Goal: Transaction & Acquisition: Purchase product/service

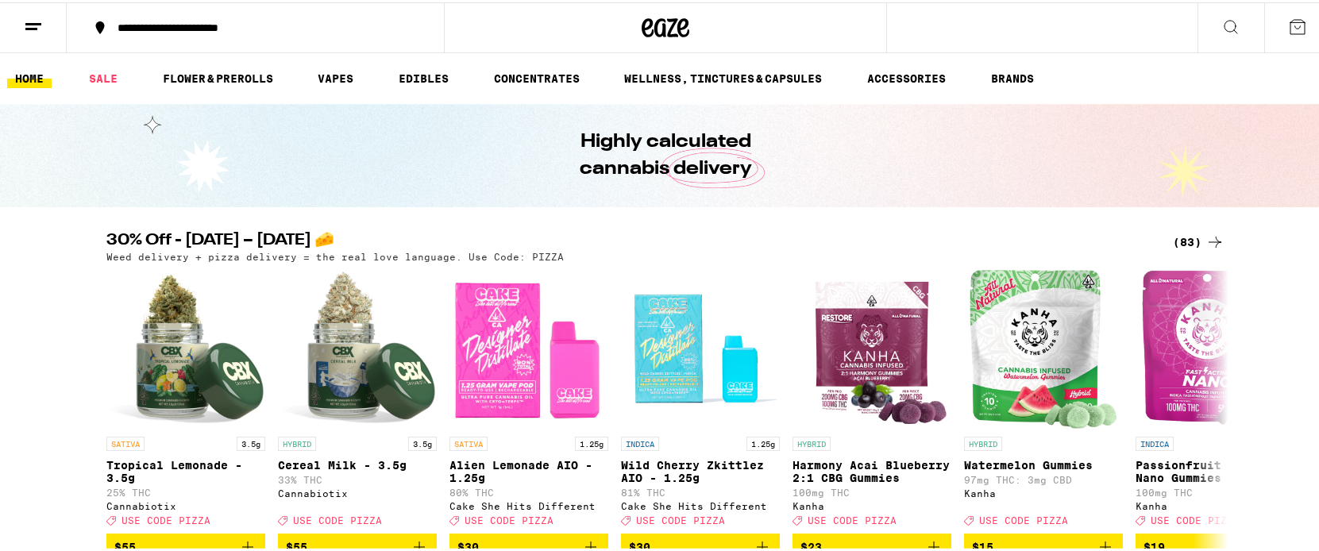
click at [1193, 235] on div "(83)" at bounding box center [1199, 239] width 52 height 19
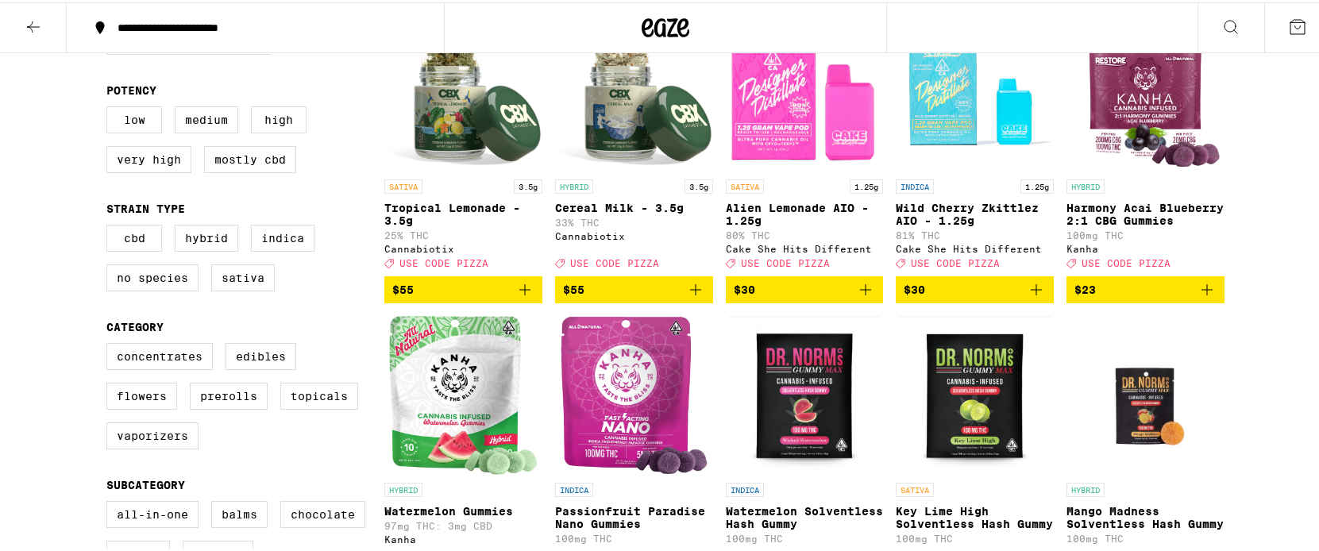
scroll to position [226, 0]
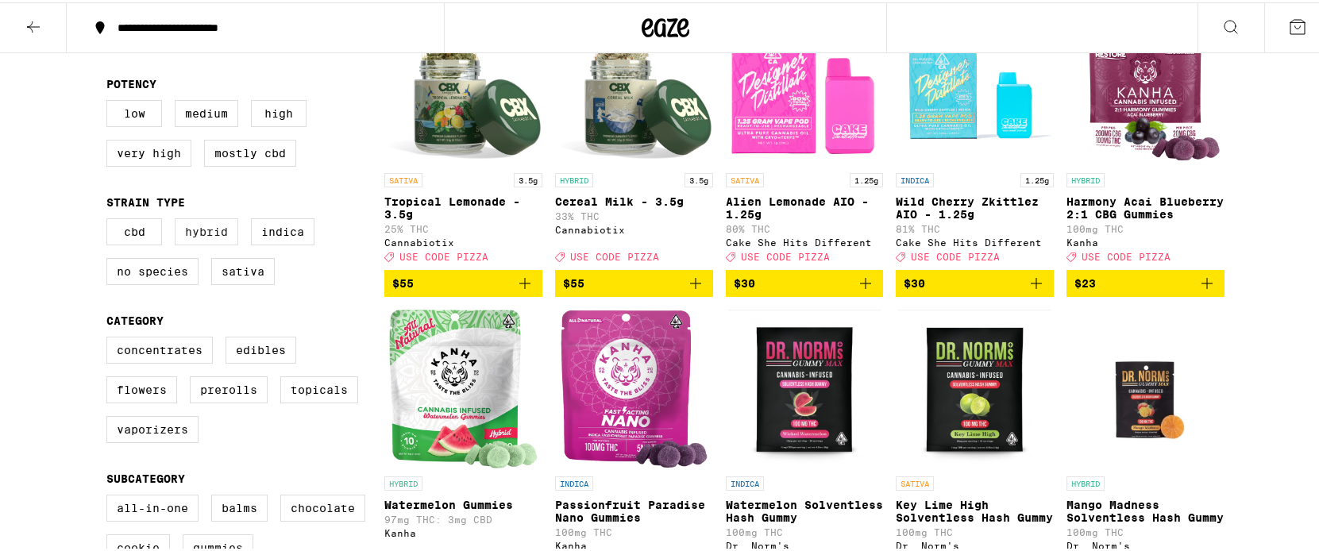
click at [202, 237] on label "Hybrid" at bounding box center [207, 229] width 64 height 27
click at [110, 219] on input "Hybrid" at bounding box center [110, 218] width 1 height 1
checkbox input "true"
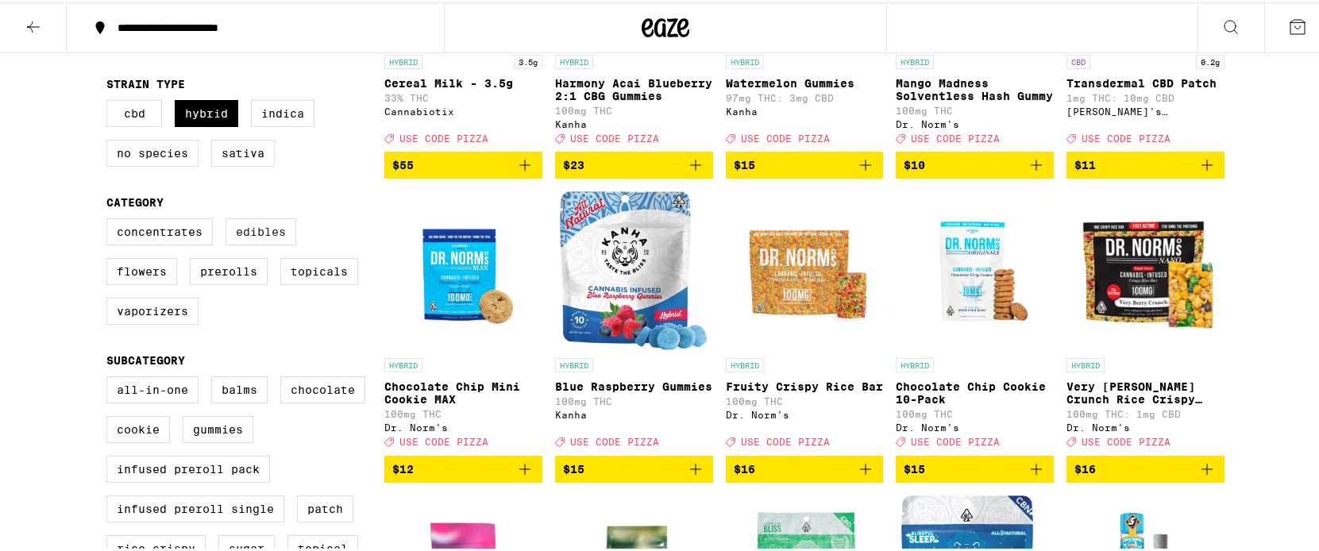
scroll to position [353, 0]
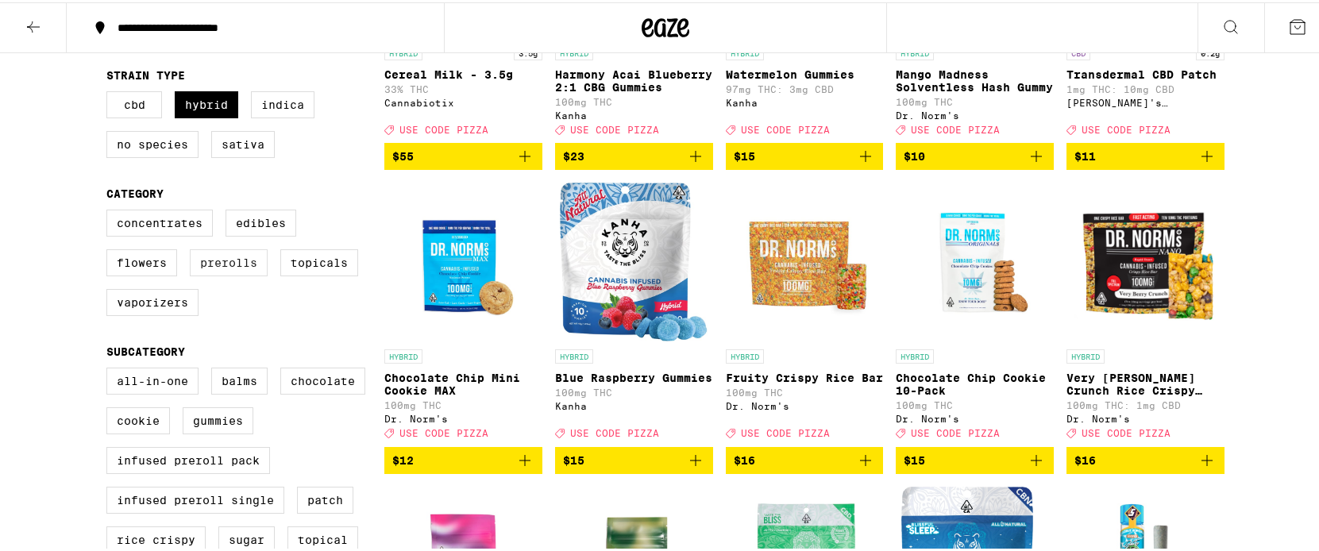
click at [248, 274] on label "Prerolls" at bounding box center [229, 260] width 78 height 27
click at [110, 211] on input "Prerolls" at bounding box center [110, 210] width 1 height 1
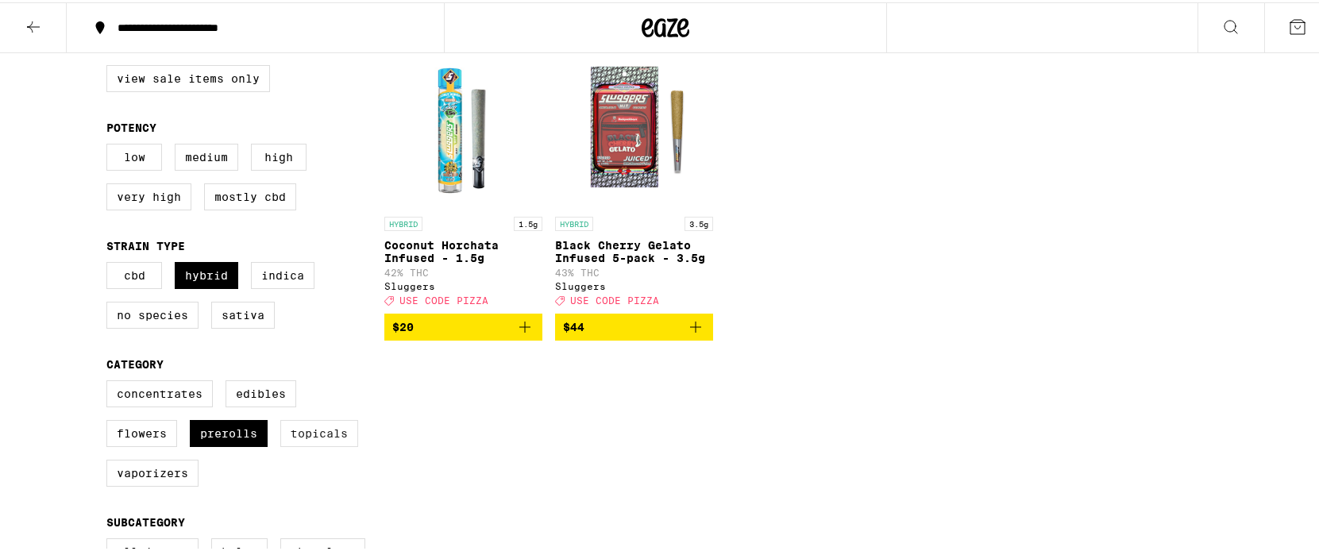
scroll to position [181, 0]
click at [228, 446] on label "Prerolls" at bounding box center [229, 432] width 78 height 27
click at [110, 382] on input "Prerolls" at bounding box center [110, 381] width 1 height 1
checkbox input "false"
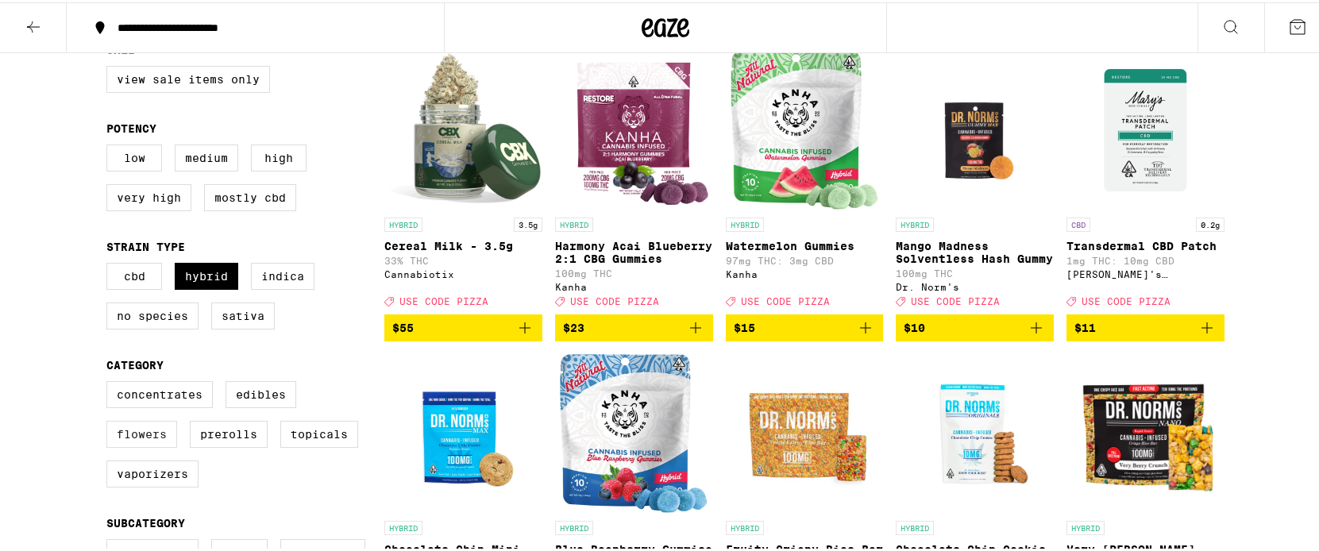
click at [131, 446] on label "Flowers" at bounding box center [141, 432] width 71 height 27
click at [110, 382] on input "Flowers" at bounding box center [110, 381] width 1 height 1
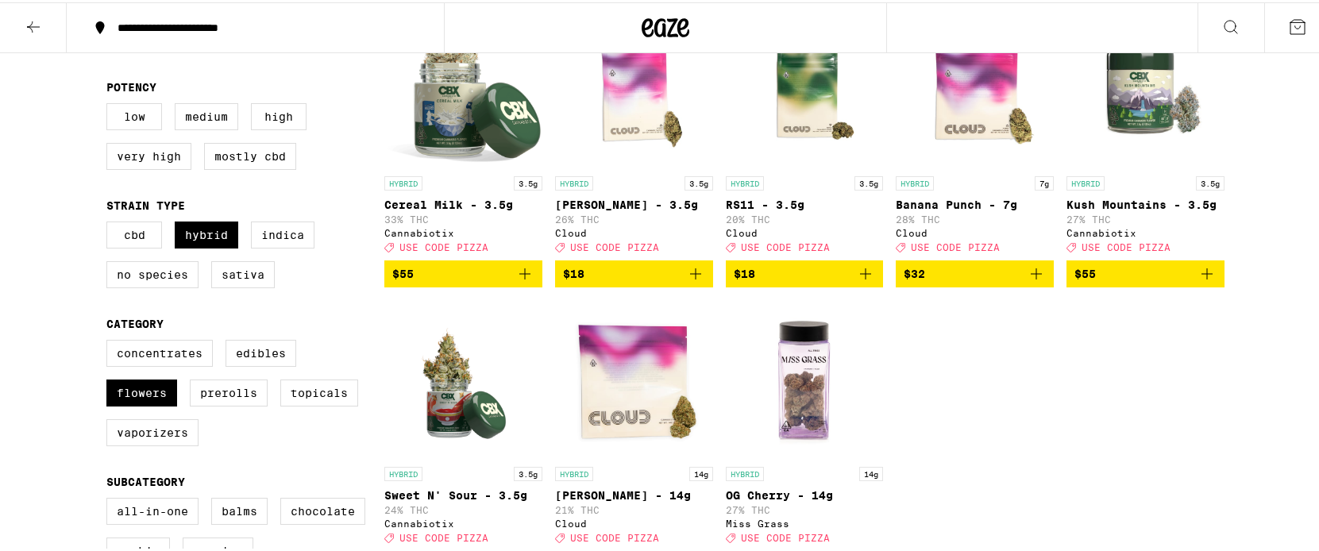
scroll to position [208, 0]
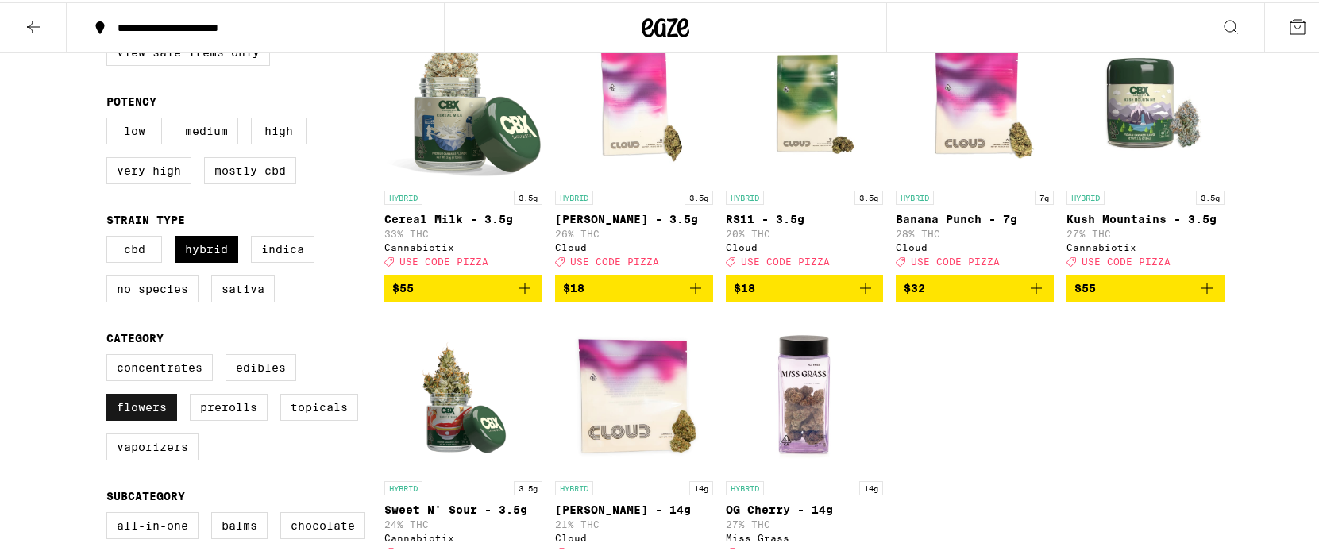
click at [149, 412] on label "Flowers" at bounding box center [141, 405] width 71 height 27
click at [110, 355] on input "Flowers" at bounding box center [110, 354] width 1 height 1
checkbox input "false"
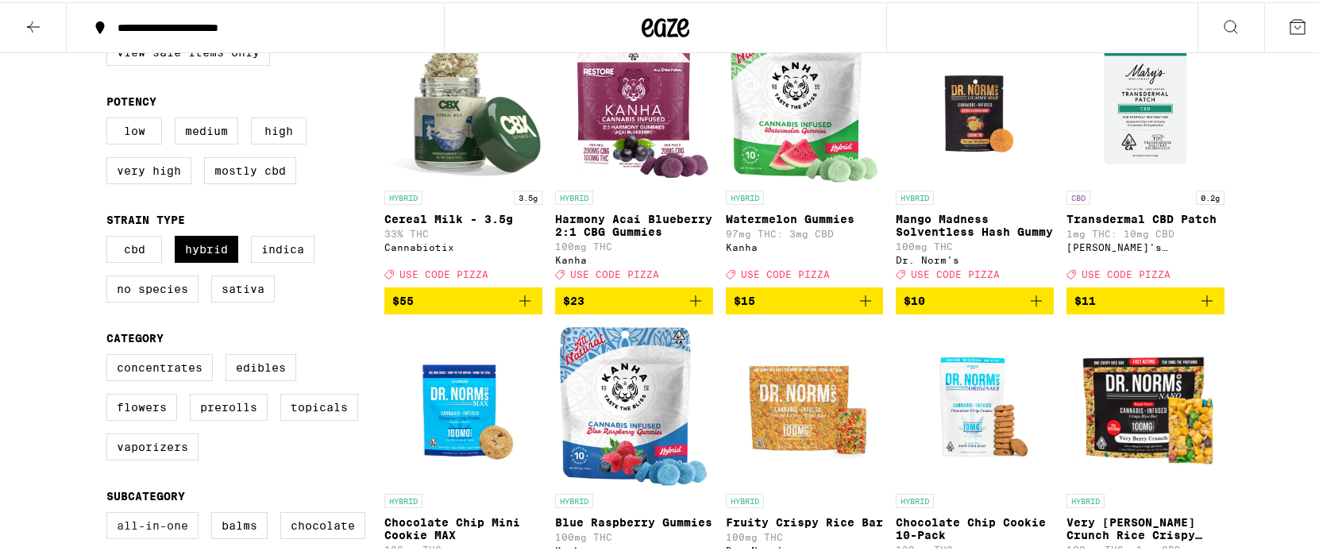
click at [153, 537] on label "All-In-One" at bounding box center [152, 523] width 92 height 27
click at [110, 513] on input "All-In-One" at bounding box center [110, 512] width 1 height 1
checkbox input "true"
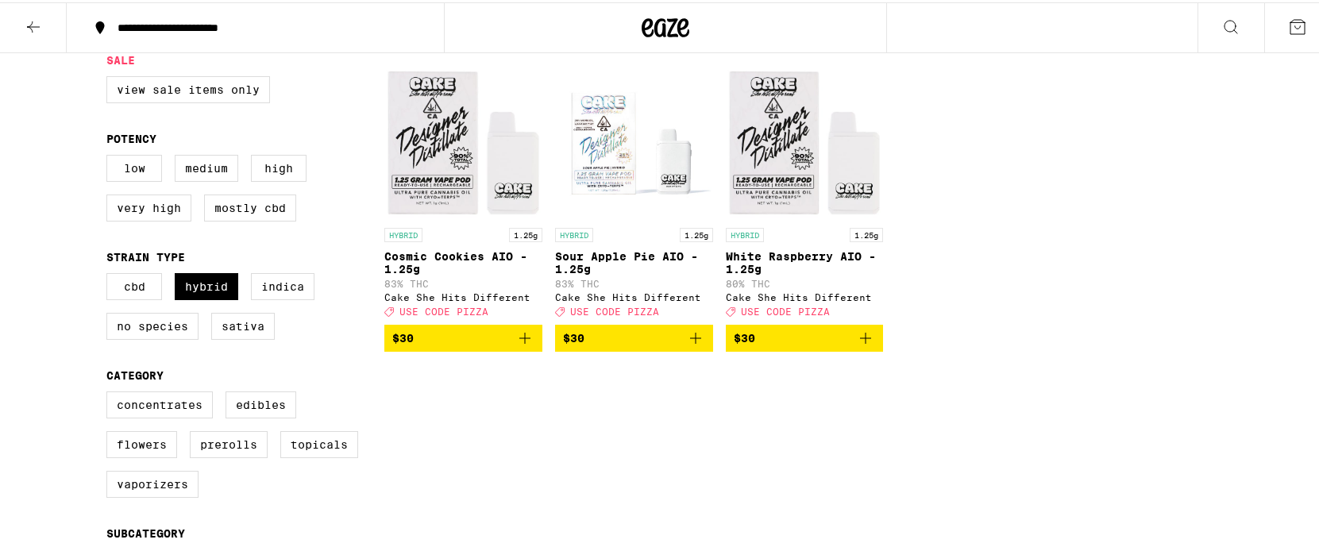
scroll to position [231, 0]
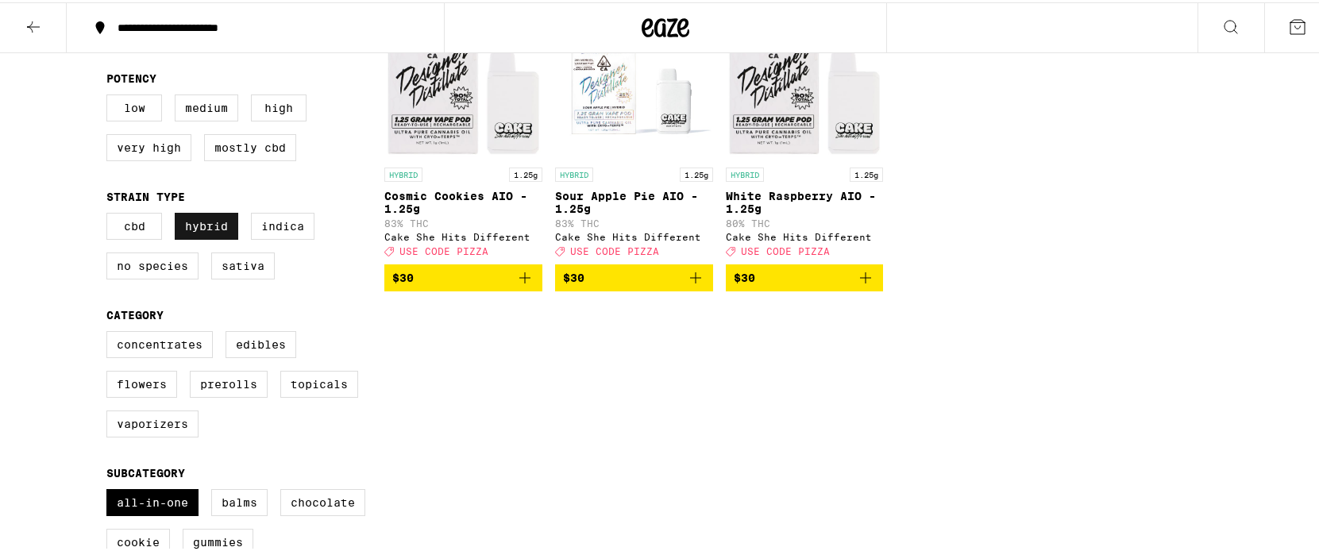
click at [200, 226] on label "Hybrid" at bounding box center [207, 224] width 64 height 27
click at [110, 214] on input "Hybrid" at bounding box center [110, 213] width 1 height 1
checkbox input "false"
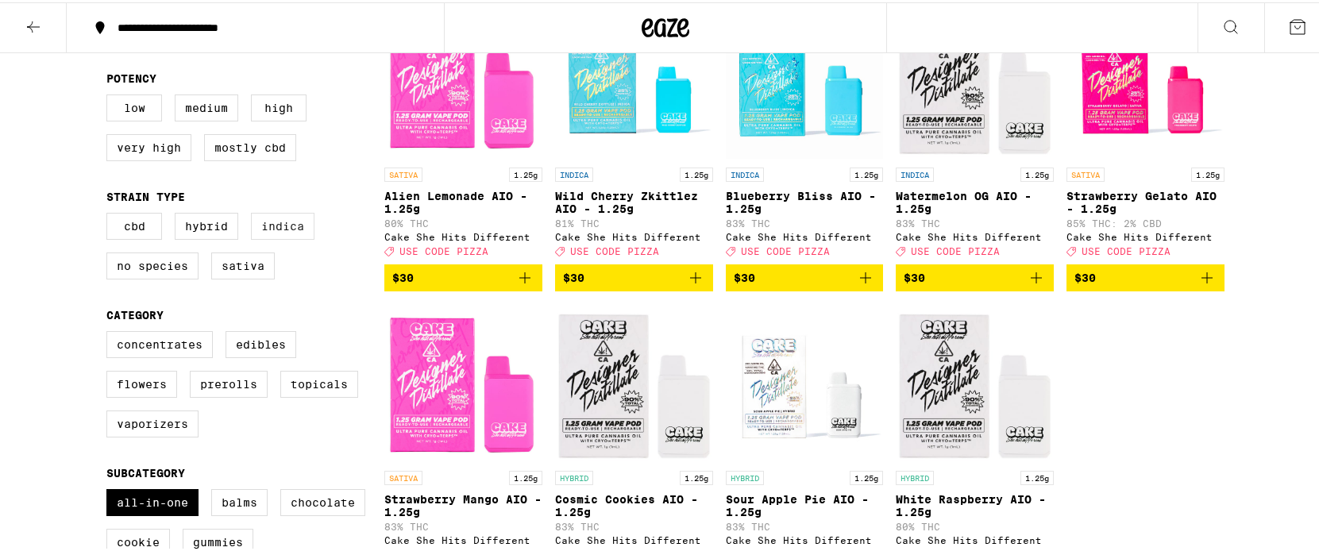
click at [288, 231] on label "Indica" at bounding box center [283, 224] width 64 height 27
click at [110, 214] on input "Indica" at bounding box center [110, 213] width 1 height 1
checkbox input "true"
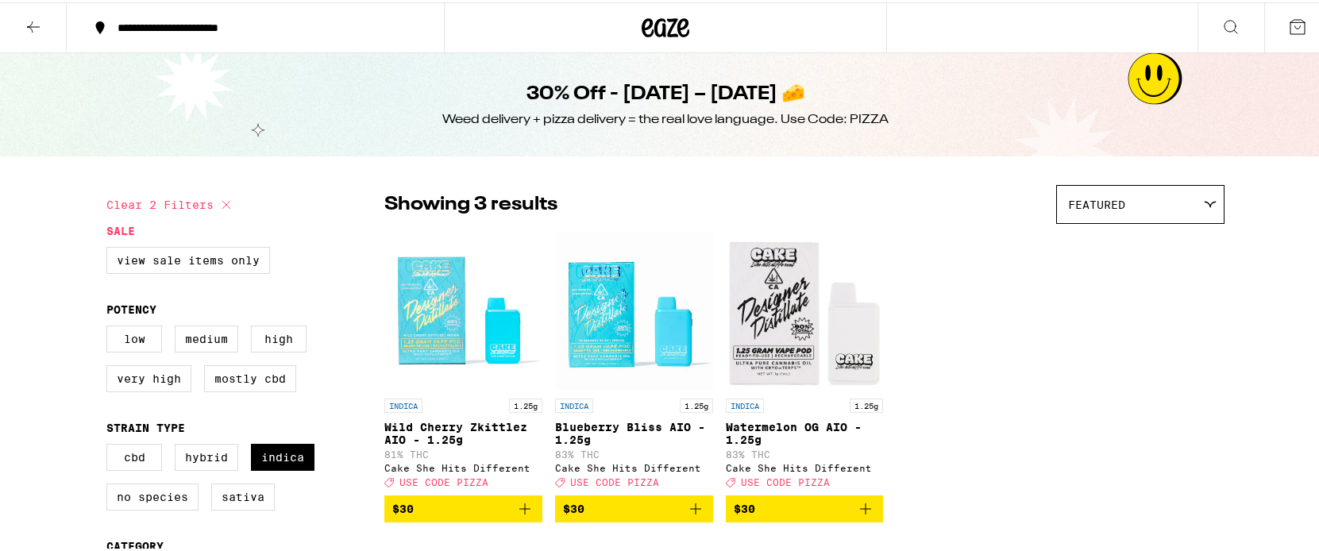
click at [1222, 24] on icon at bounding box center [1231, 24] width 19 height 19
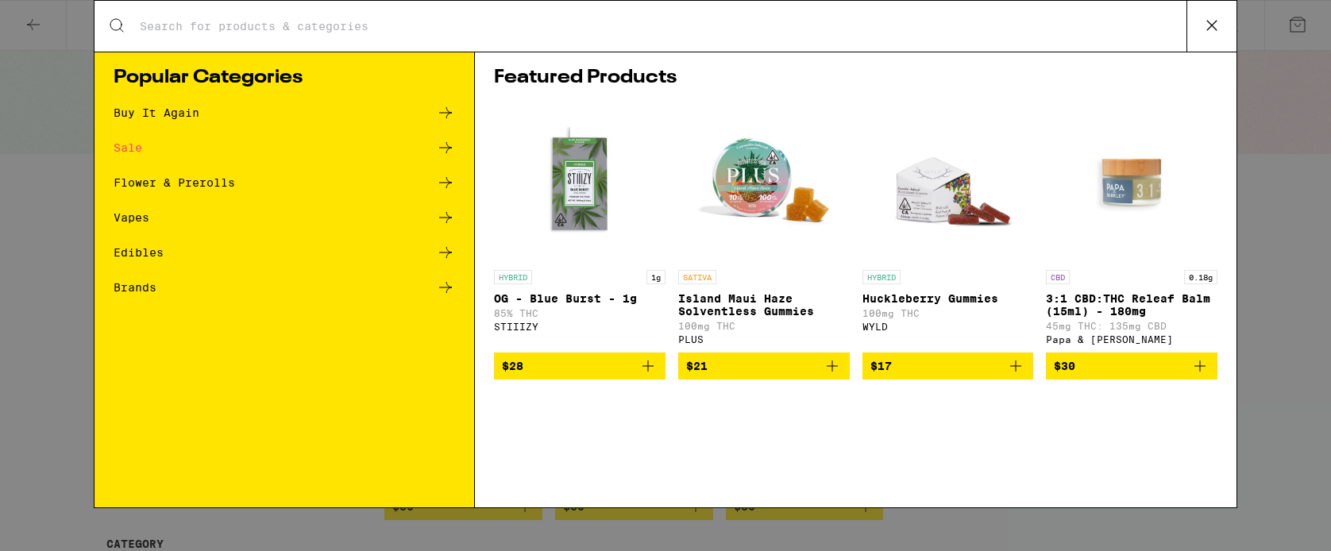
click at [223, 22] on input "Search for Products" at bounding box center [663, 26] width 1048 height 14
type input "[DEMOGRAPHIC_DATA]'s gift"
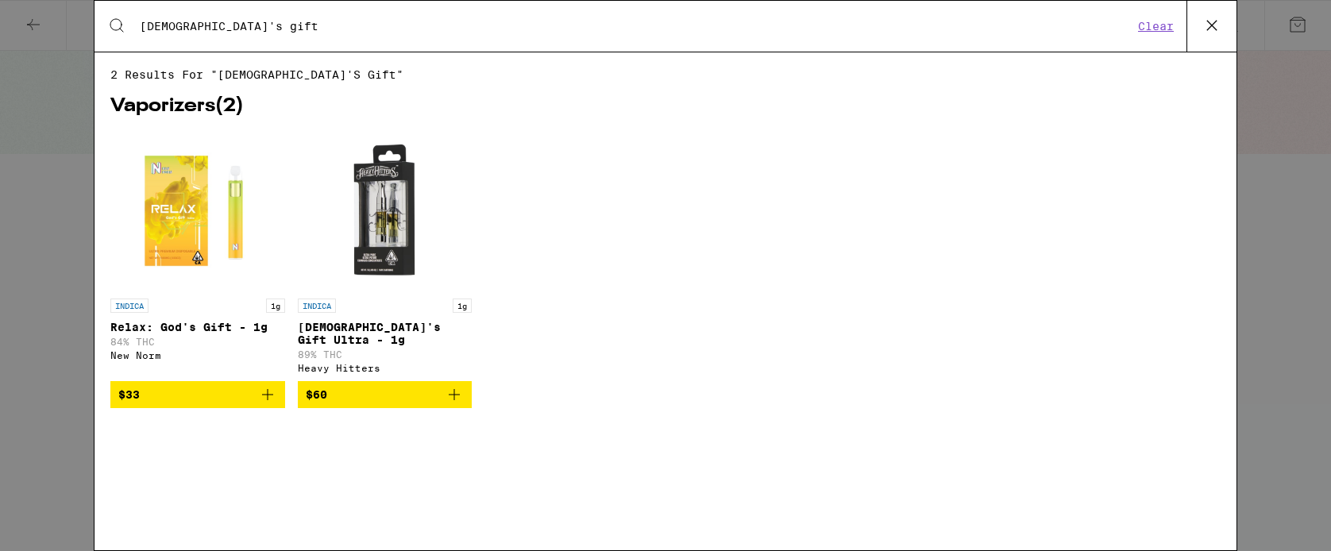
drag, startPoint x: 232, startPoint y: 26, endPoint x: 69, endPoint y: 28, distance: 162.9
click at [69, 28] on div "Search for Products god's gift Clear 2 results for "god's gift" Vaporizers ( 2 …" at bounding box center [665, 275] width 1331 height 551
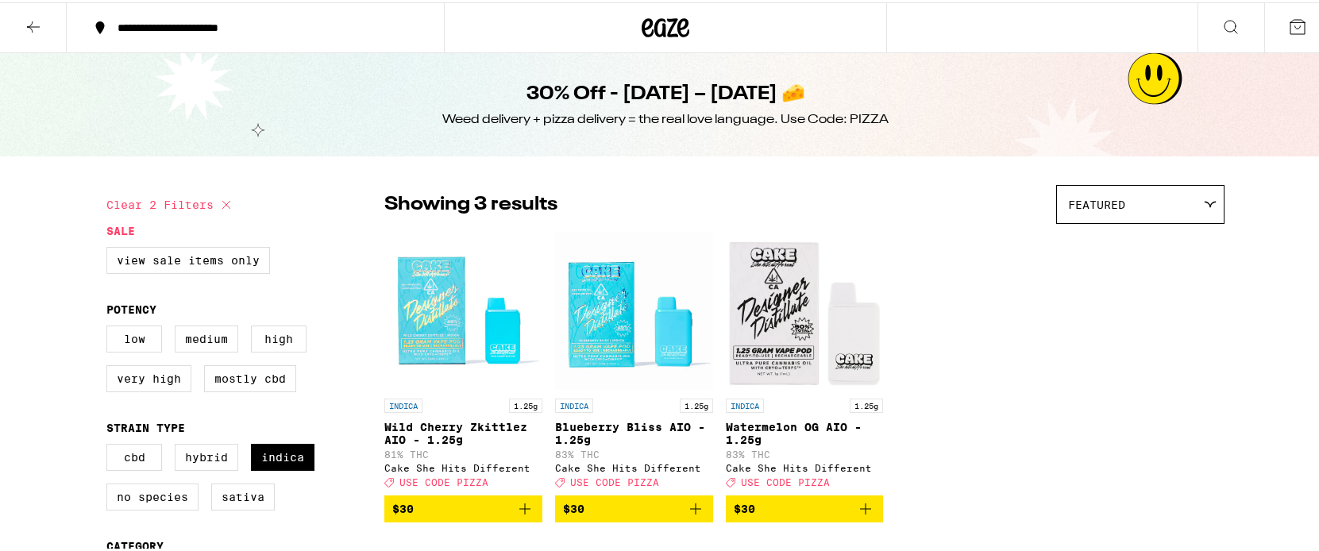
click at [1222, 25] on icon at bounding box center [1231, 24] width 19 height 19
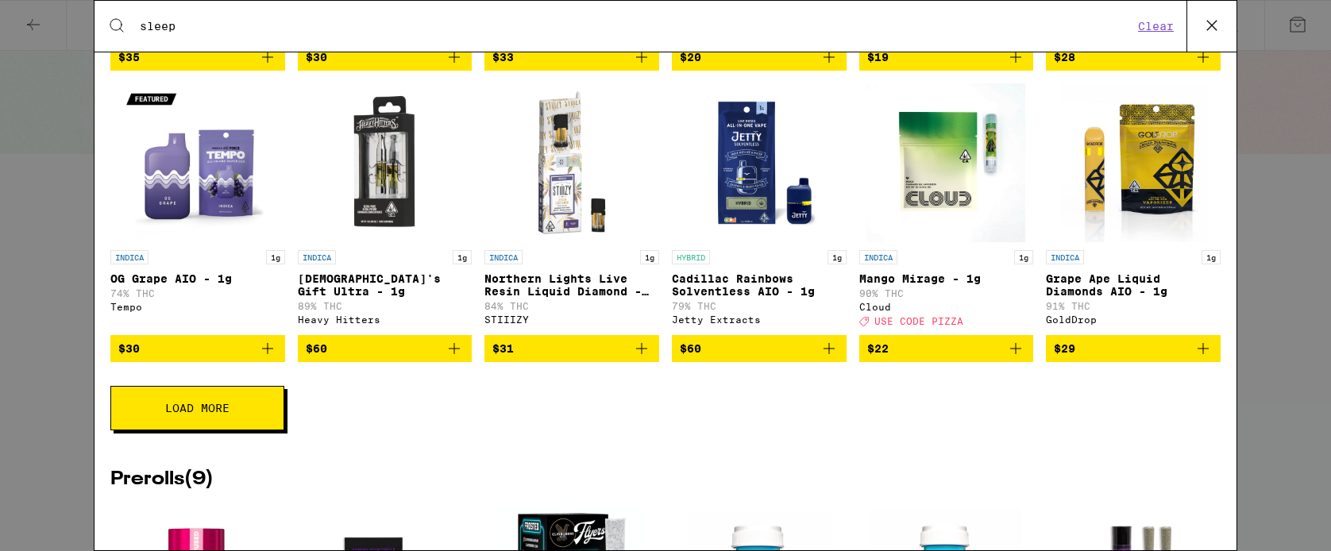
scroll to position [1077, 0]
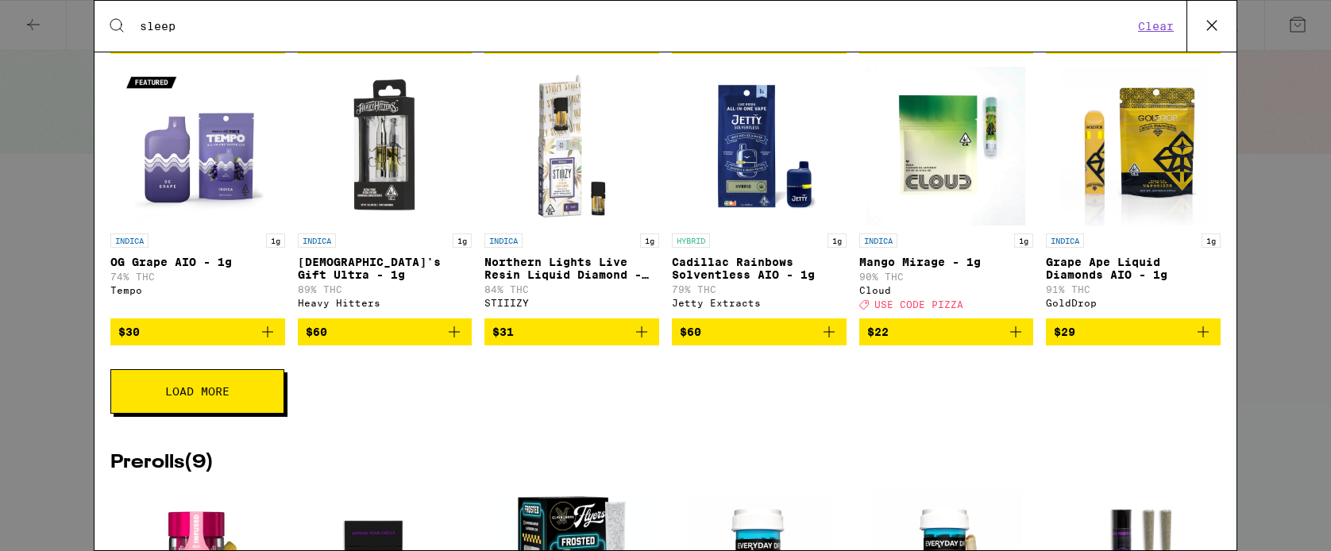
type input "sleep"
click at [240, 414] on button "Load More" at bounding box center [197, 391] width 174 height 44
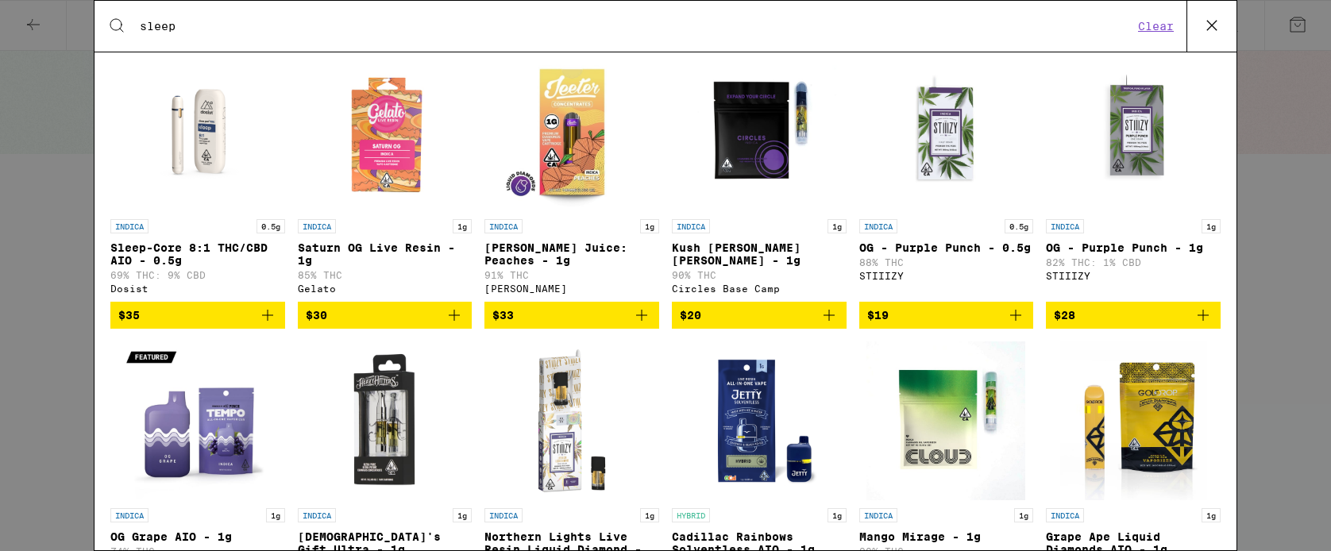
scroll to position [1103, 0]
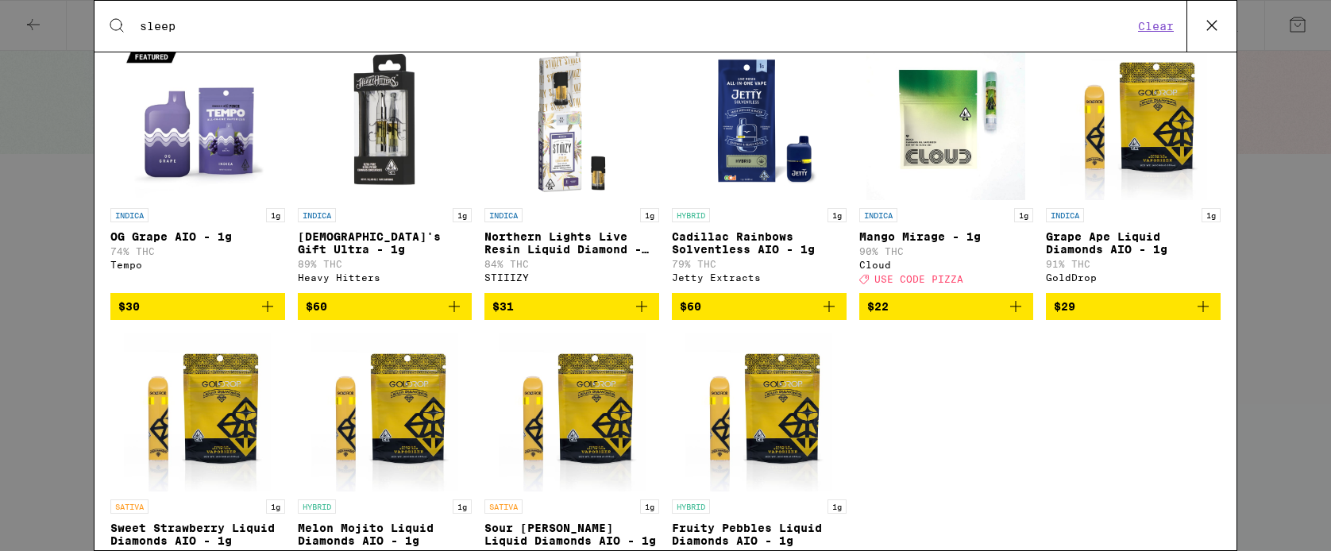
click at [1132, 149] on img "Open page for Grape Ape Liquid Diamonds AIO - 1g from GoldDrop" at bounding box center [1133, 120] width 147 height 159
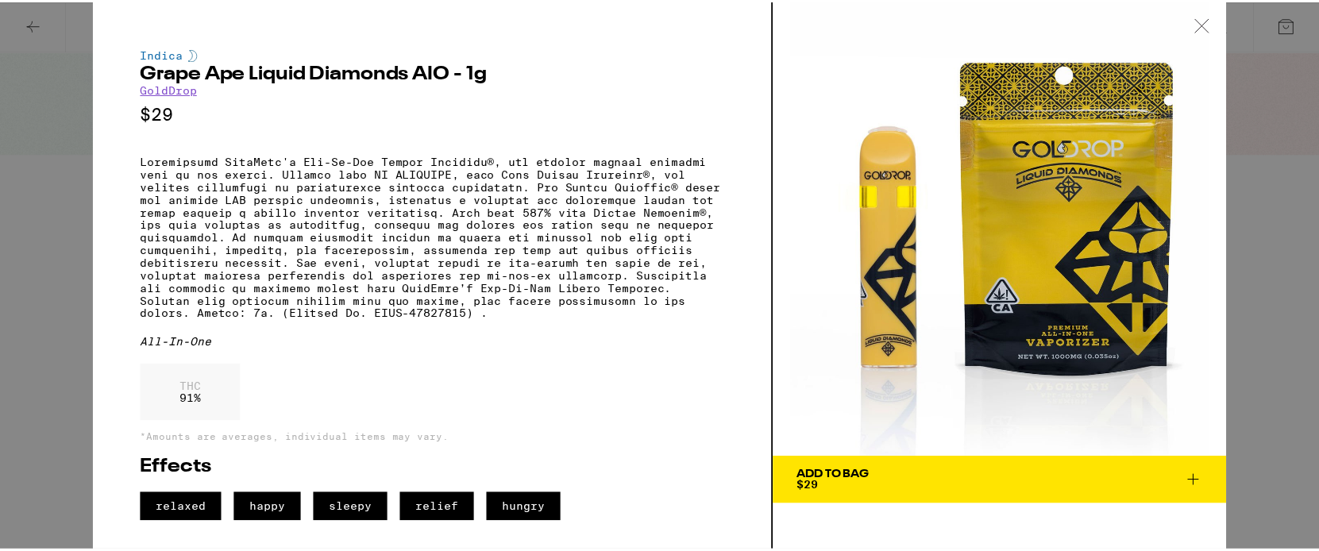
scroll to position [7, 0]
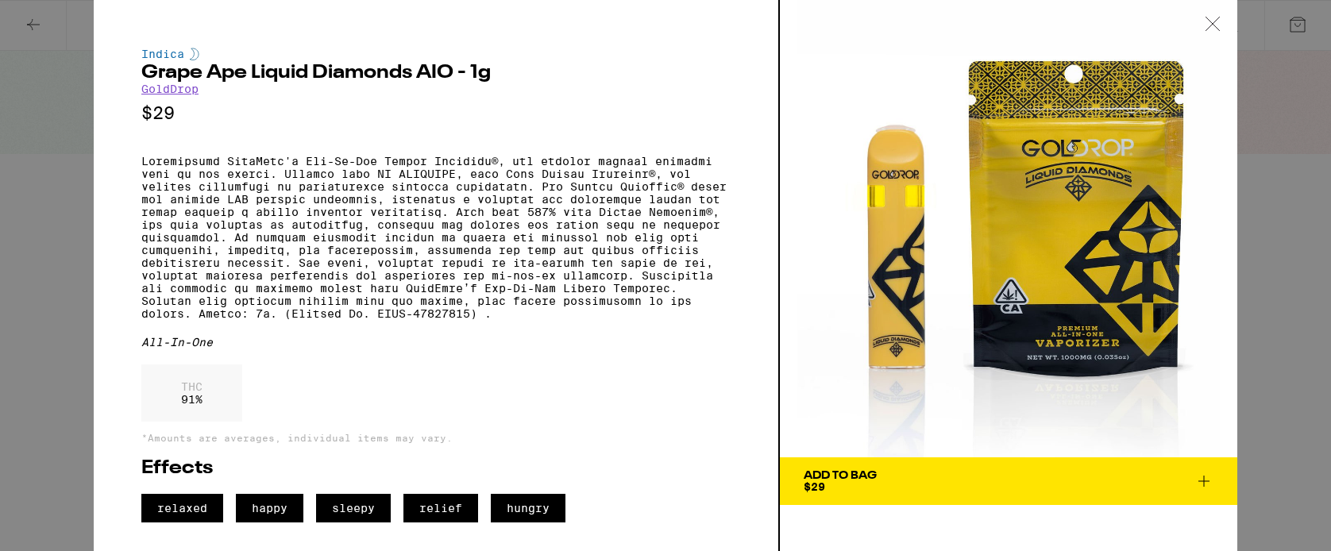
click at [1213, 17] on icon at bounding box center [1213, 24] width 16 height 14
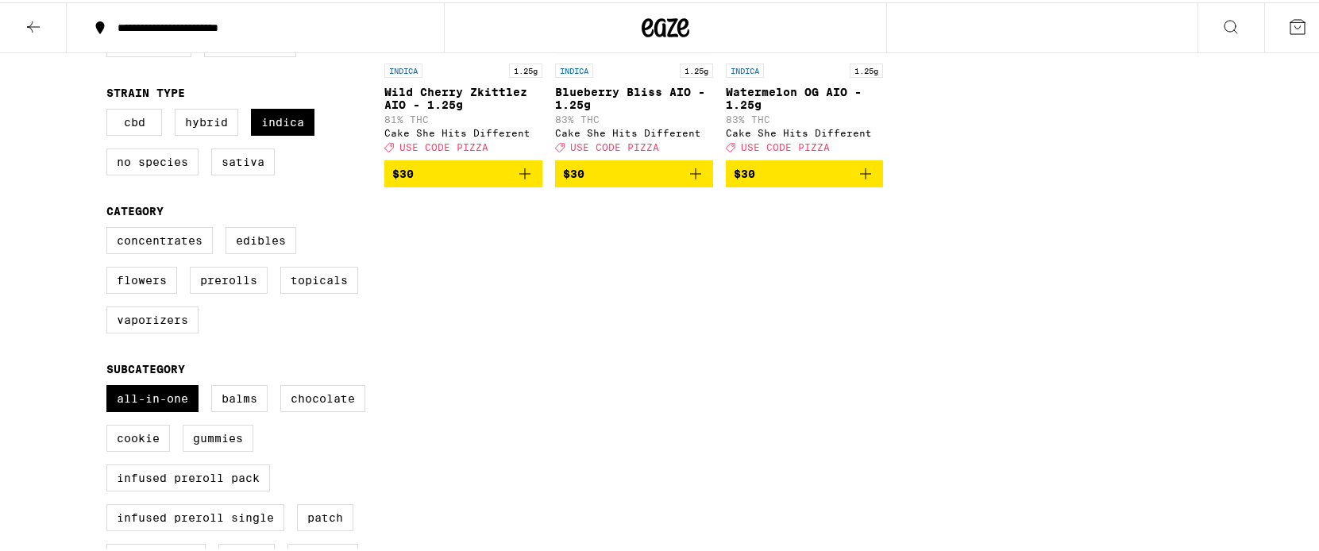
scroll to position [339, 0]
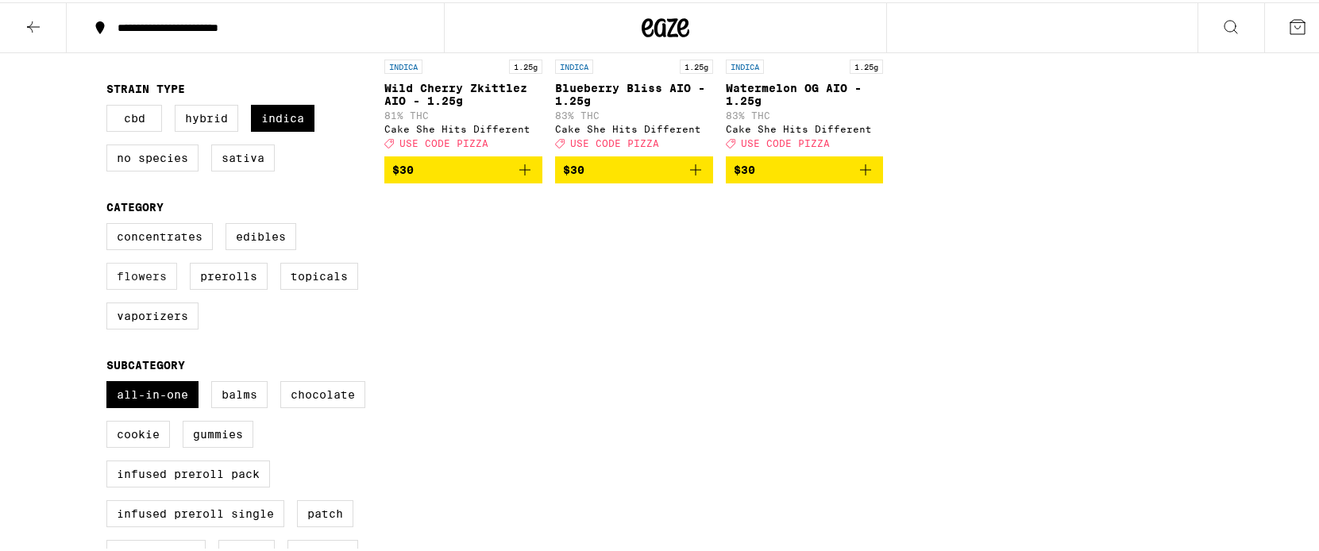
drag, startPoint x: 137, startPoint y: 406, endPoint x: 149, endPoint y: 281, distance: 125.2
click at [137, 406] on label "All-In-One" at bounding box center [152, 392] width 92 height 27
click at [110, 382] on input "All-In-One" at bounding box center [110, 381] width 1 height 1
checkbox input "false"
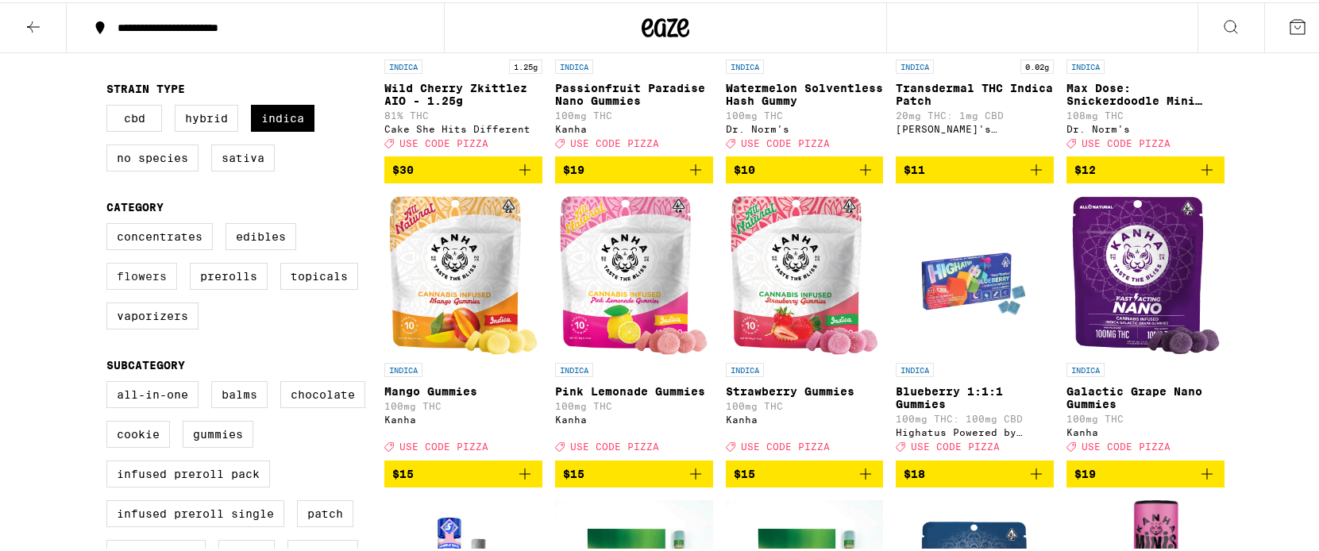
click at [148, 288] on label "Flowers" at bounding box center [141, 274] width 71 height 27
click at [110, 224] on input "Flowers" at bounding box center [110, 223] width 1 height 1
checkbox input "true"
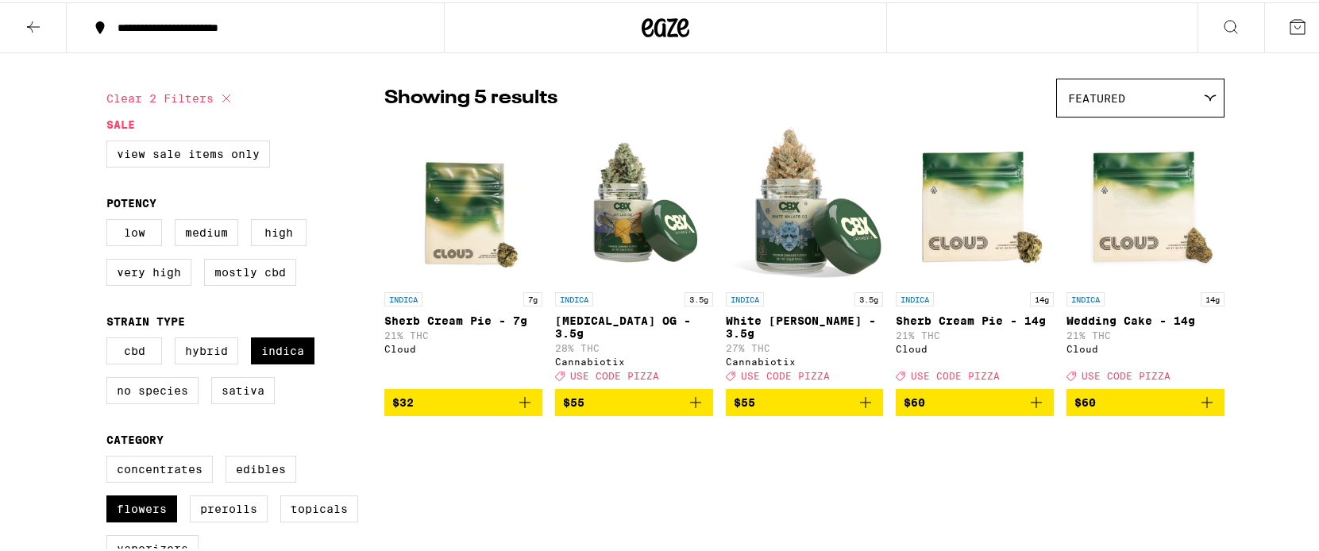
scroll to position [162, 0]
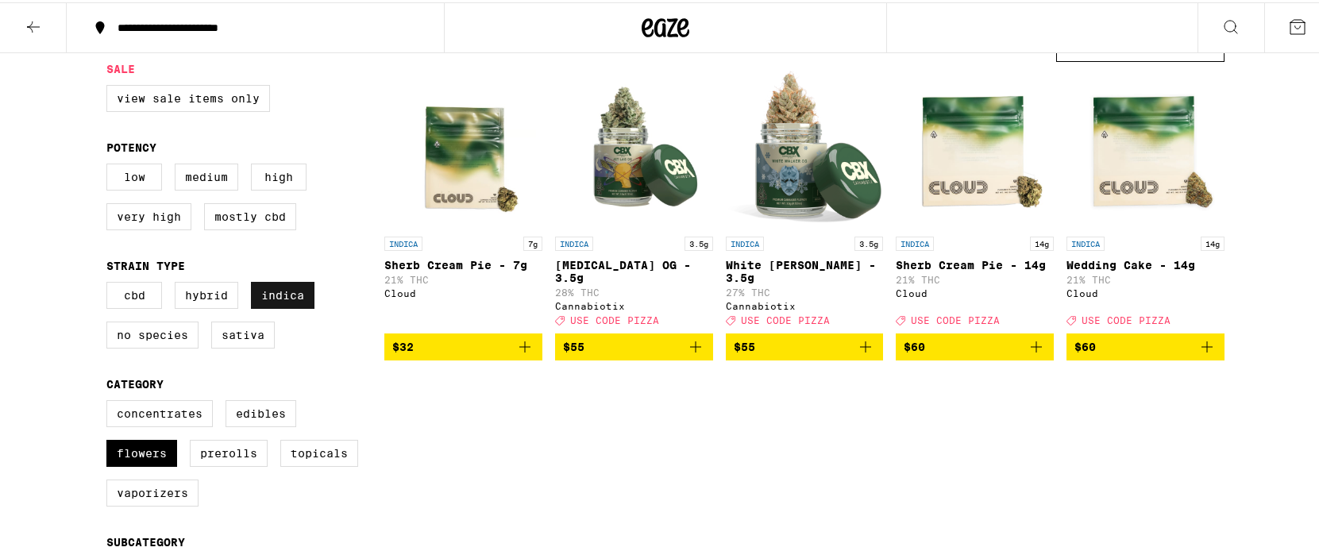
drag, startPoint x: 274, startPoint y: 303, endPoint x: 254, endPoint y: 299, distance: 20.3
click at [275, 303] on label "Indica" at bounding box center [283, 293] width 64 height 27
click at [110, 283] on input "Indica" at bounding box center [110, 282] width 1 height 1
checkbox input "false"
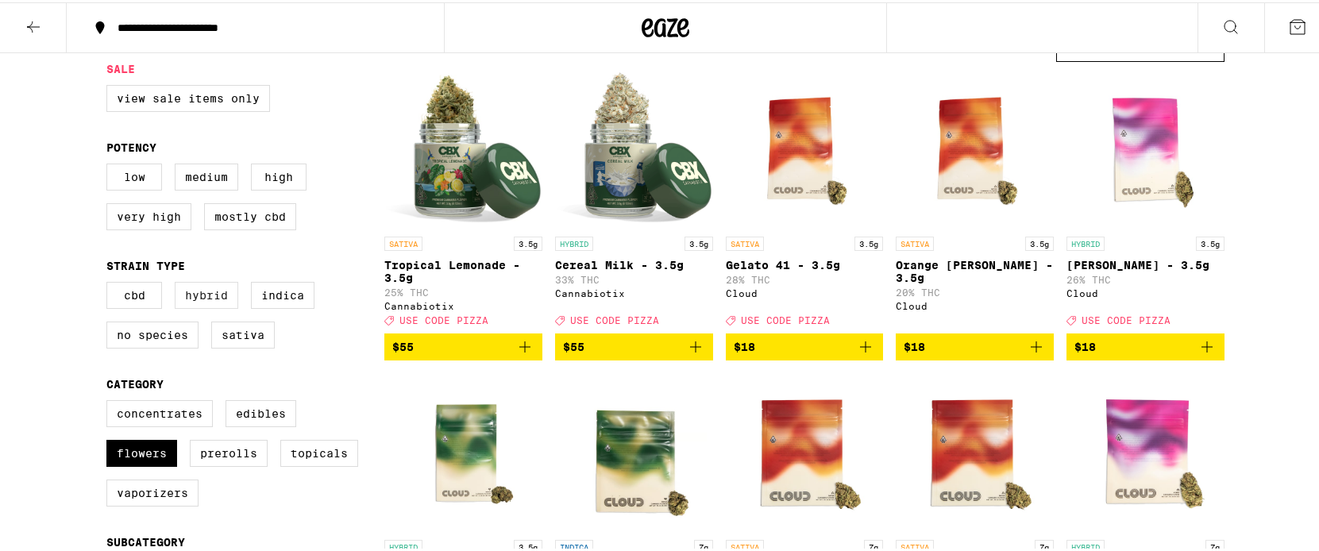
click at [219, 299] on label "Hybrid" at bounding box center [207, 293] width 64 height 27
click at [110, 283] on input "Hybrid" at bounding box center [110, 282] width 1 height 1
checkbox input "true"
